Goal: Find specific page/section: Find specific page/section

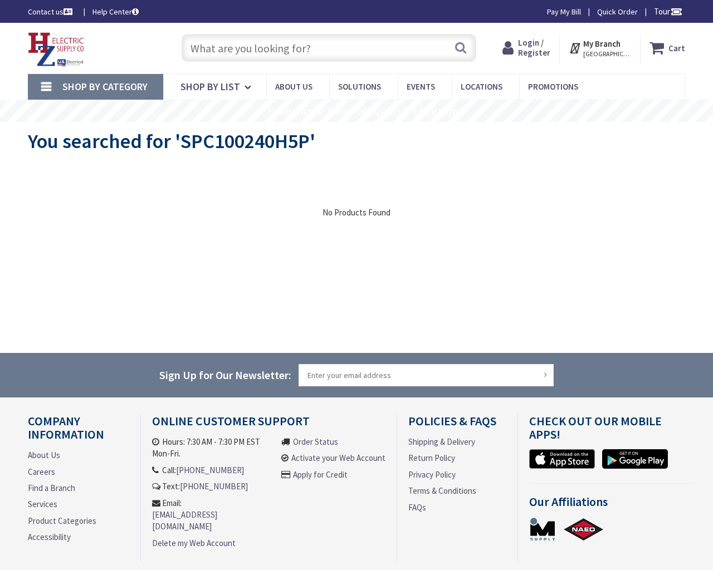
type input "[PERSON_NAME][GEOGRAPHIC_DATA], [STREET_ADDRESS][PERSON_NAME]"
